Goal: Find contact information: Find contact information

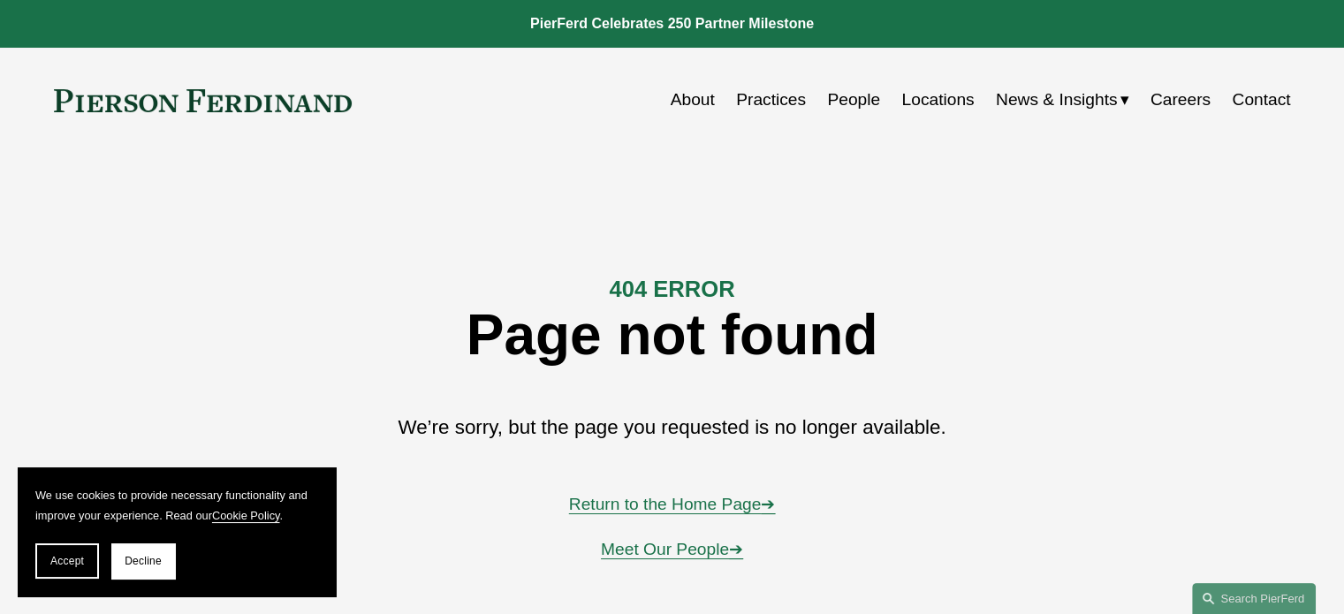
click at [684, 506] on link "Return to the Home Page ➔" at bounding box center [672, 504] width 207 height 19
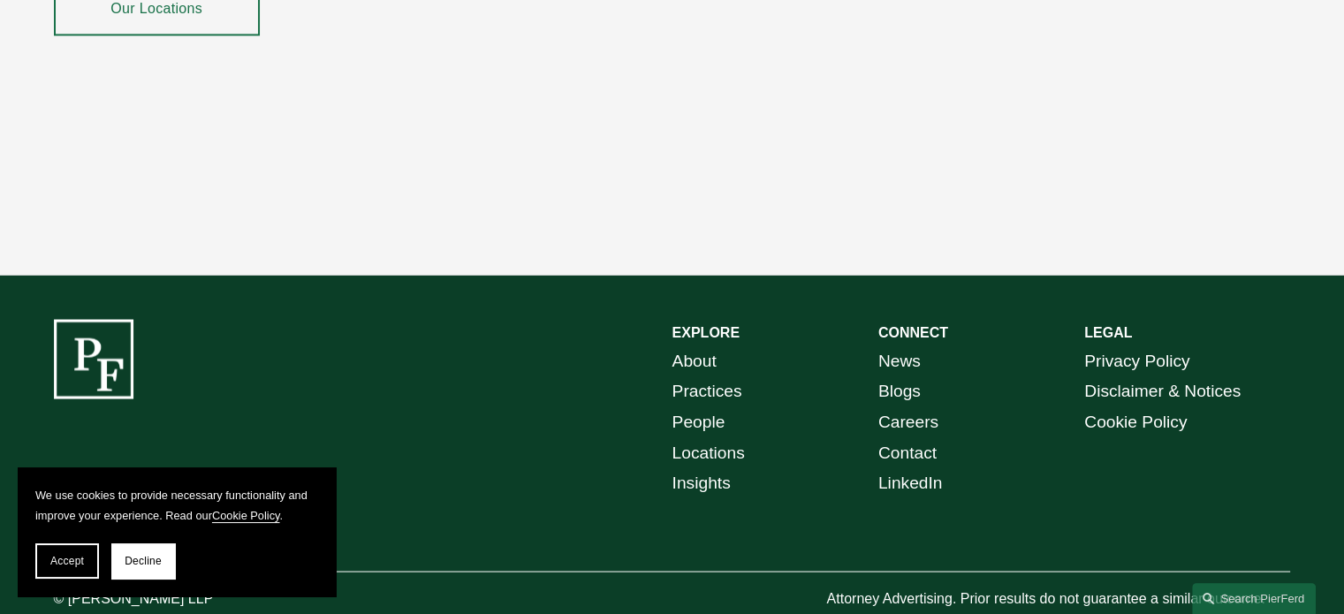
scroll to position [3265, 0]
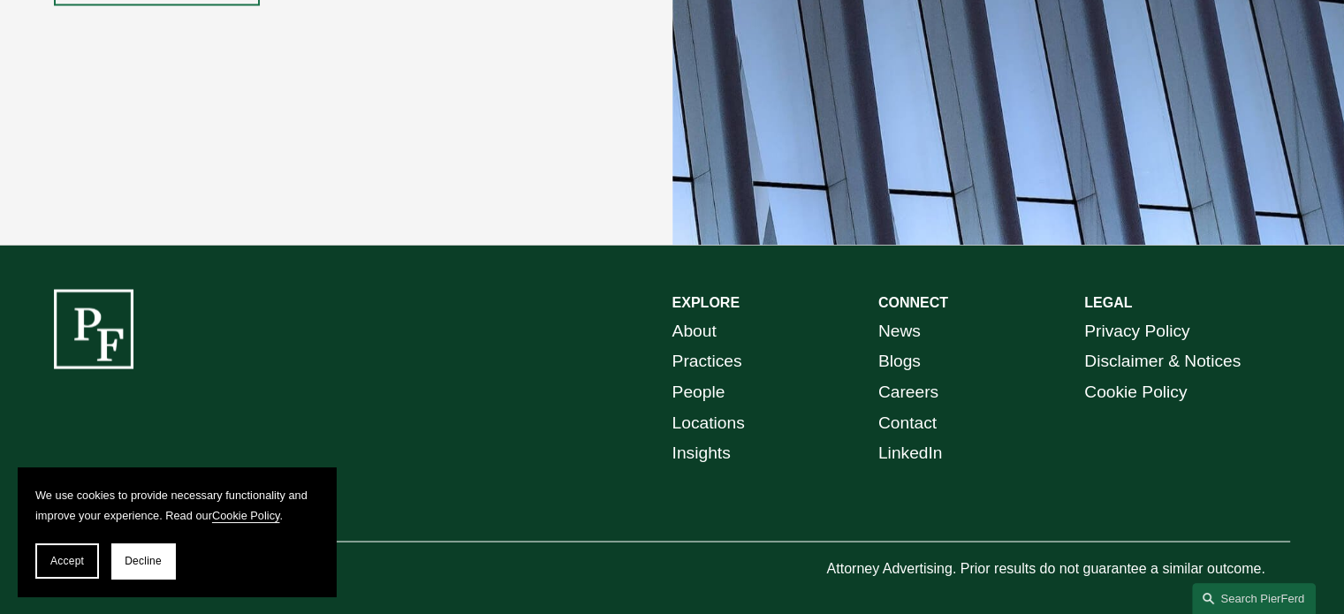
click at [910, 409] on link "Contact" at bounding box center [907, 422] width 58 height 31
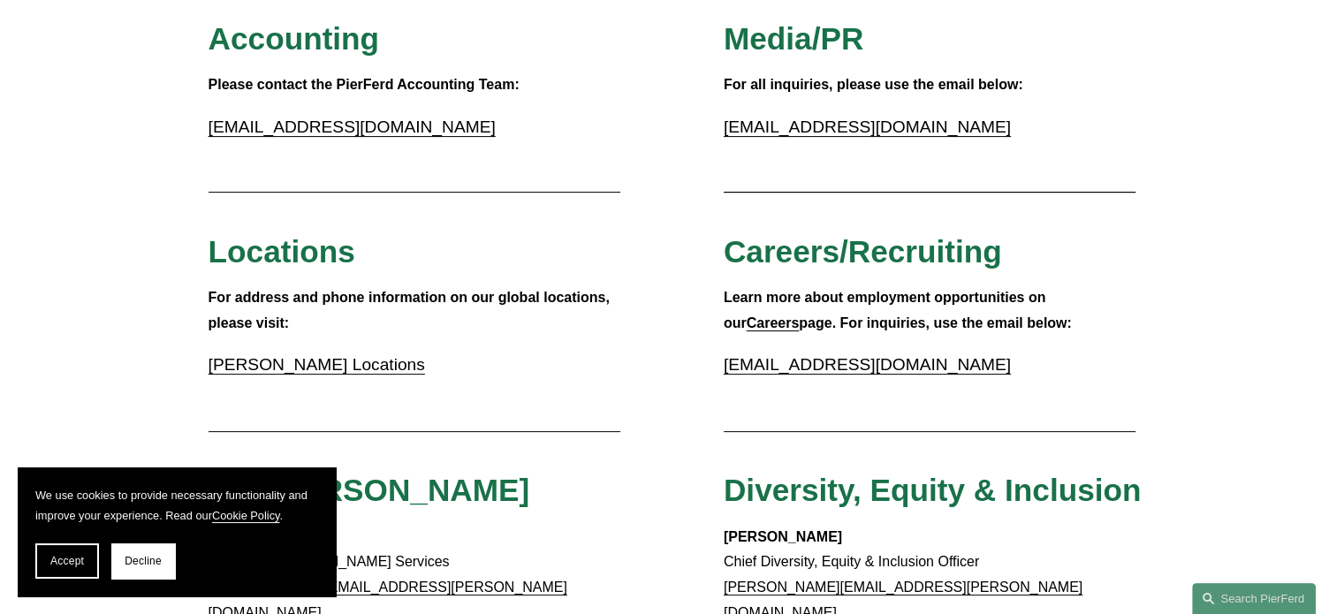
scroll to position [442, 0]
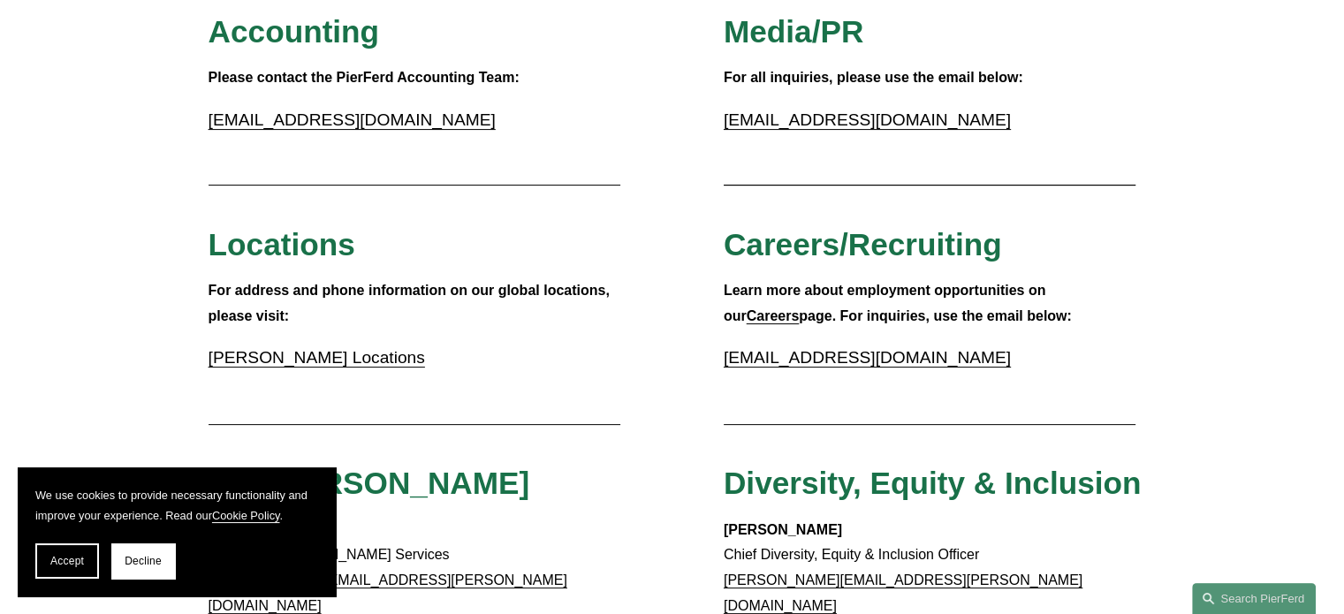
click at [368, 125] on link "accounting@pierferd.com" at bounding box center [352, 119] width 287 height 19
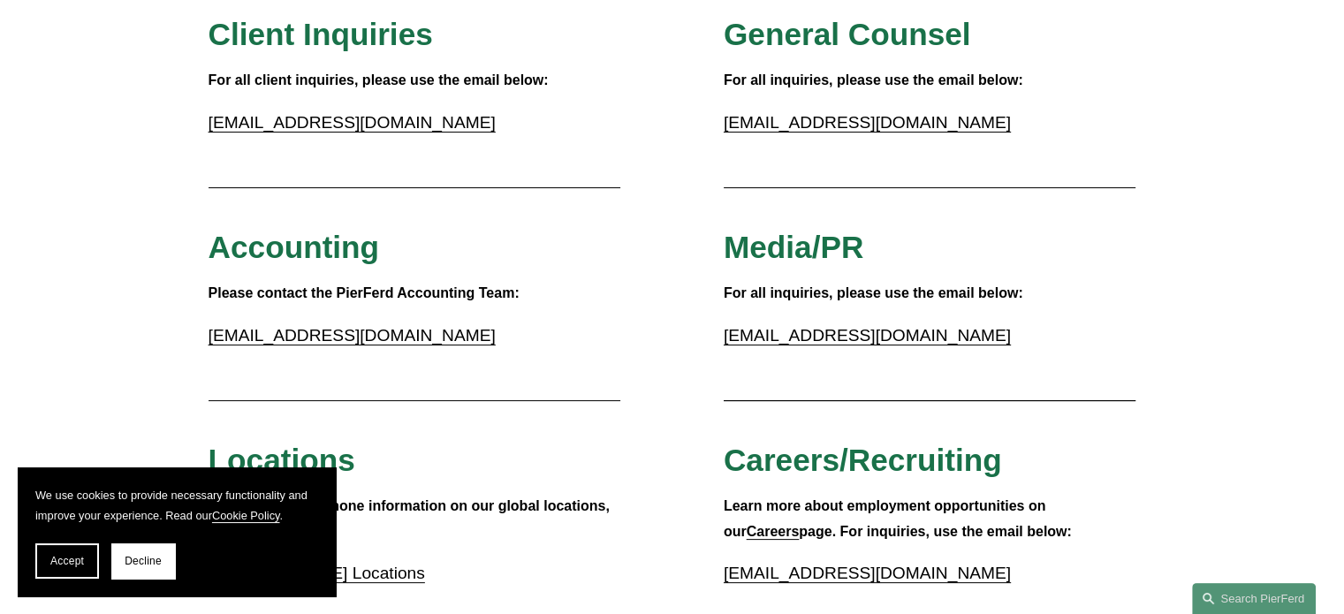
scroll to position [0, 0]
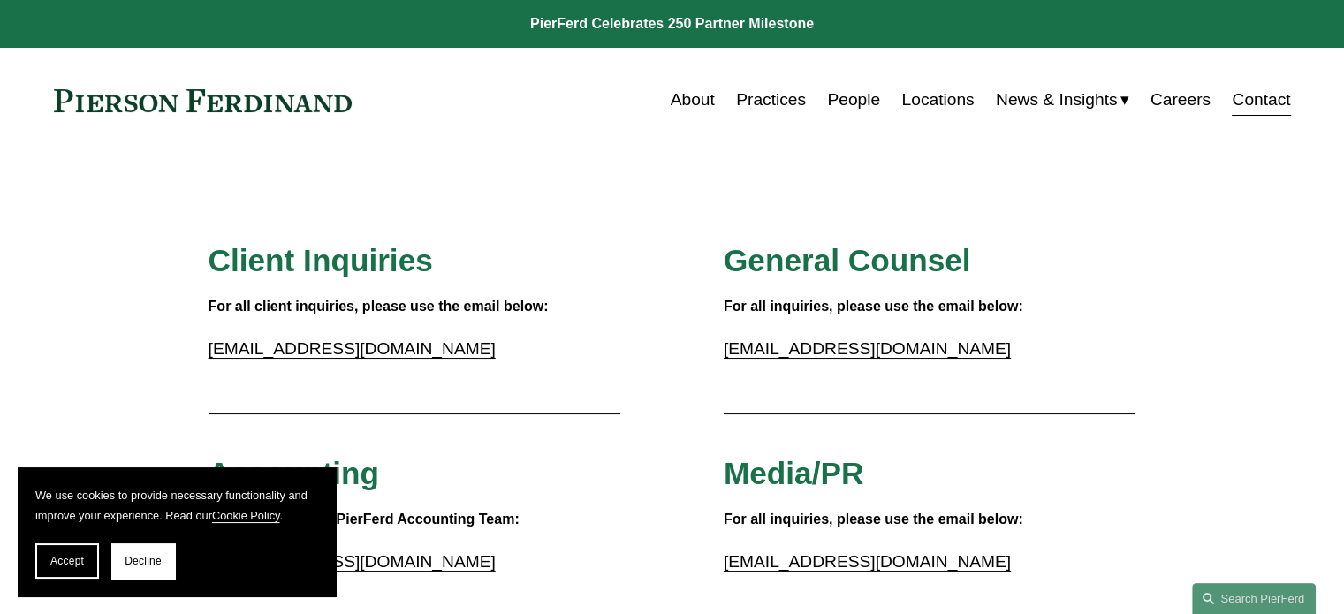
click at [608, 366] on div "For all client inquiries, please use the email below: inquiries@pierferd.com" at bounding box center [415, 334] width 413 height 80
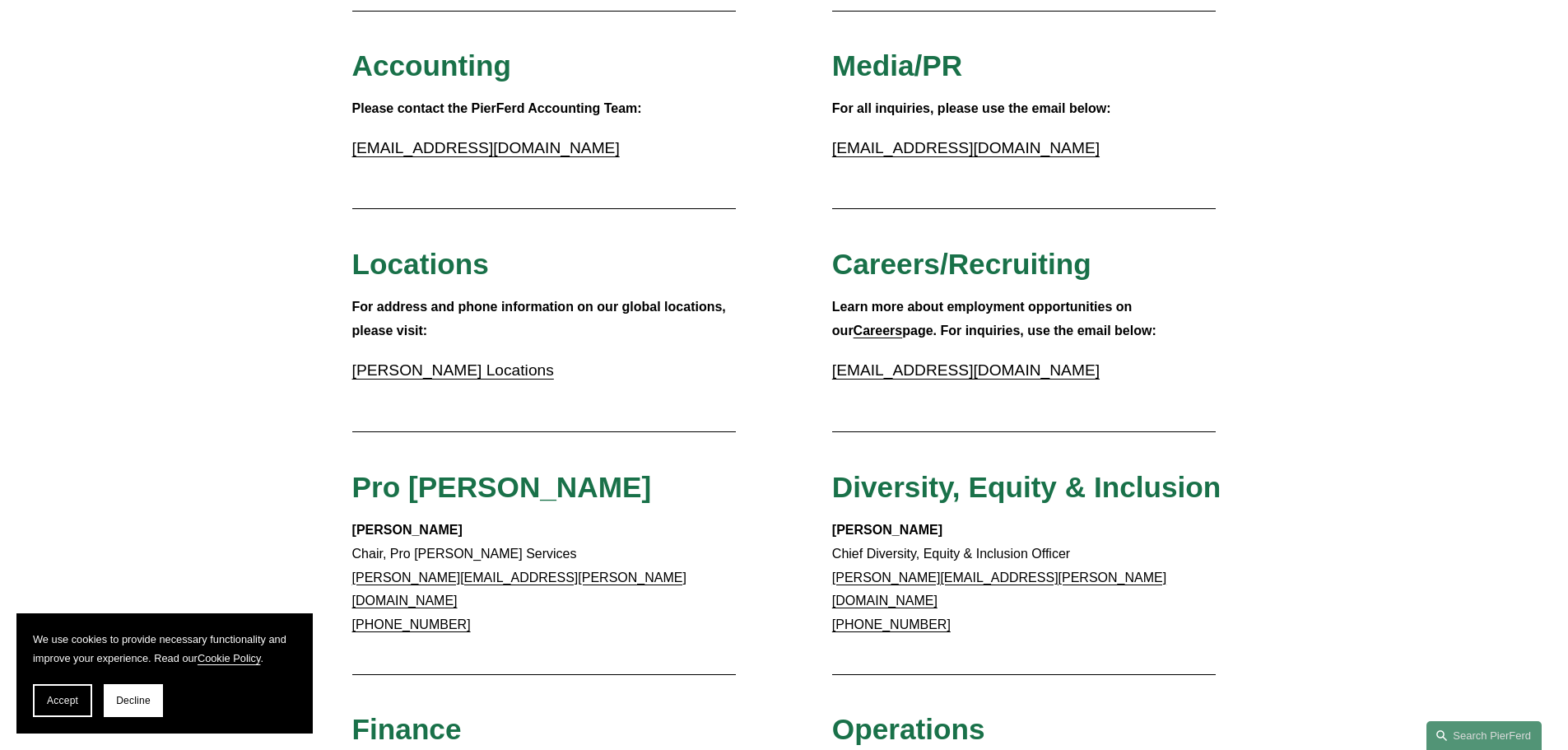
scroll to position [171, 0]
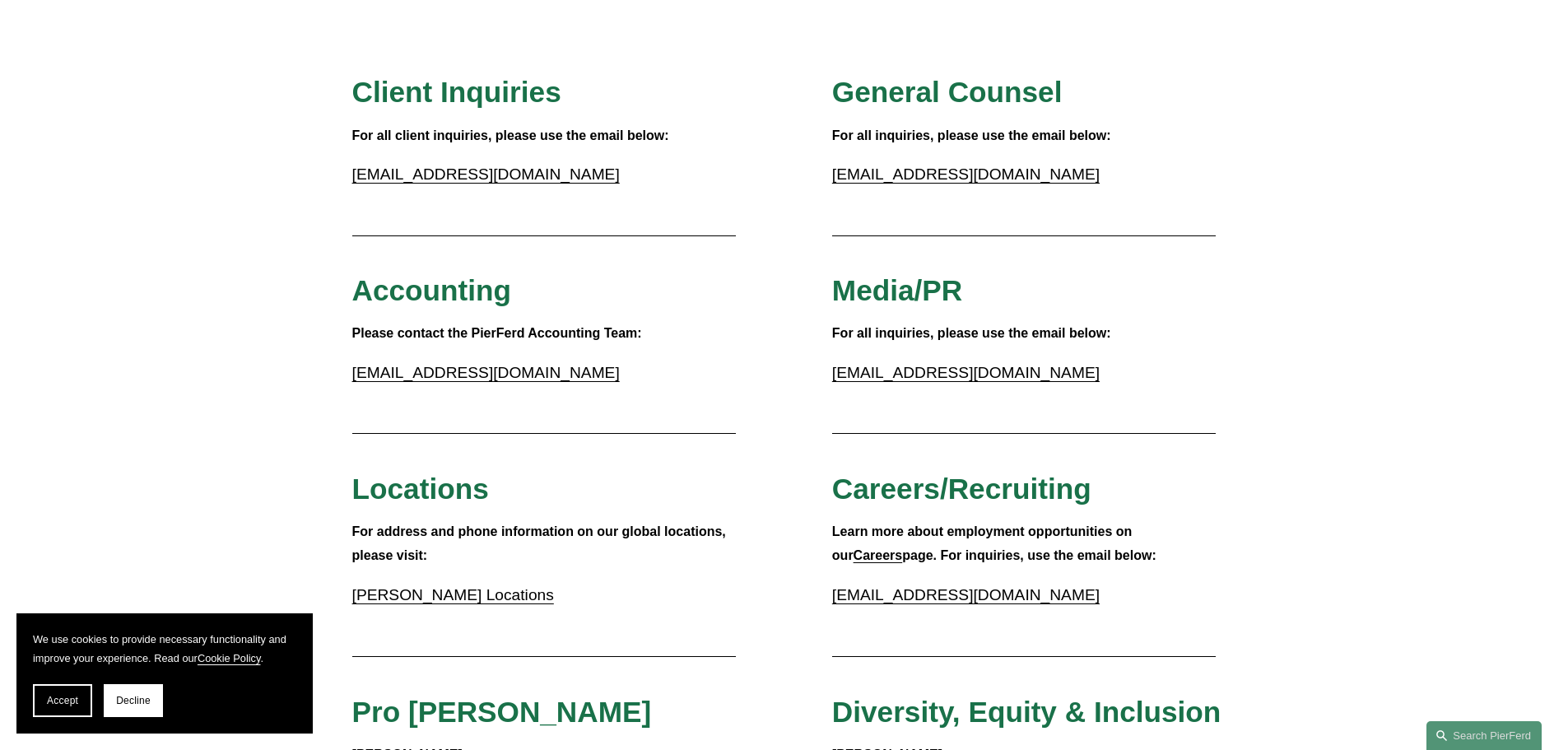
click at [136, 571] on span "Decline" at bounding box center [133, 701] width 34 height 11
